Goal: Transaction & Acquisition: Purchase product/service

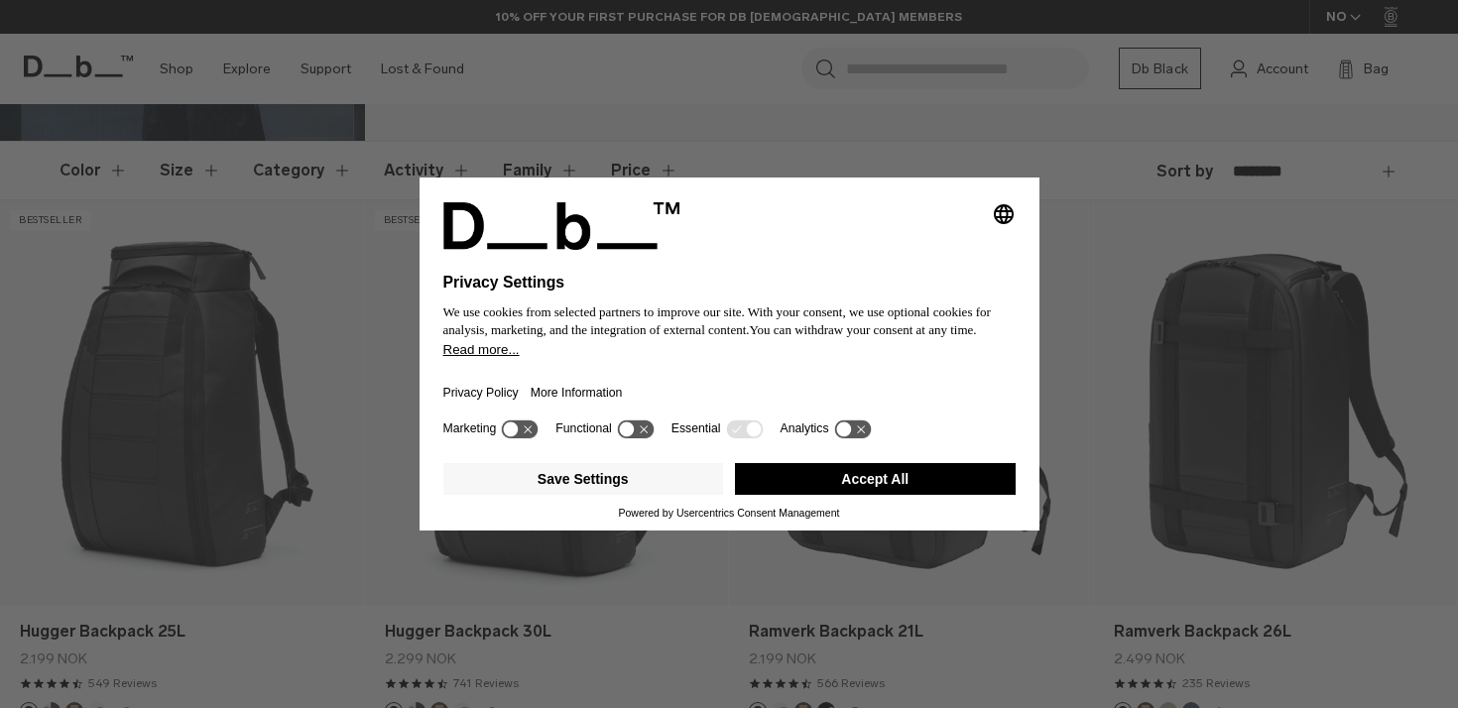
click at [856, 495] on button "Accept All" at bounding box center [875, 479] width 281 height 32
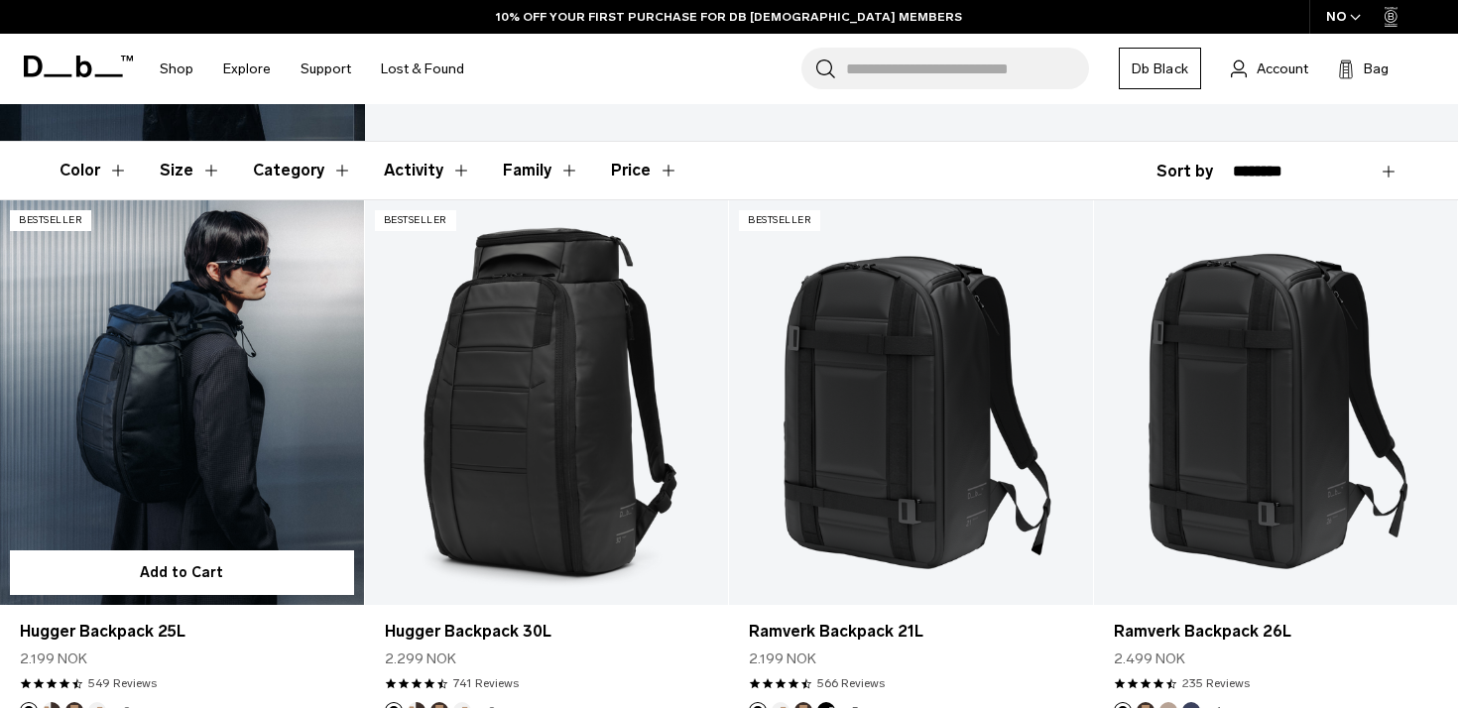
click at [242, 474] on link "Hugger Backpack 25L" at bounding box center [182, 402] width 364 height 404
